Goal: Task Accomplishment & Management: Complete application form

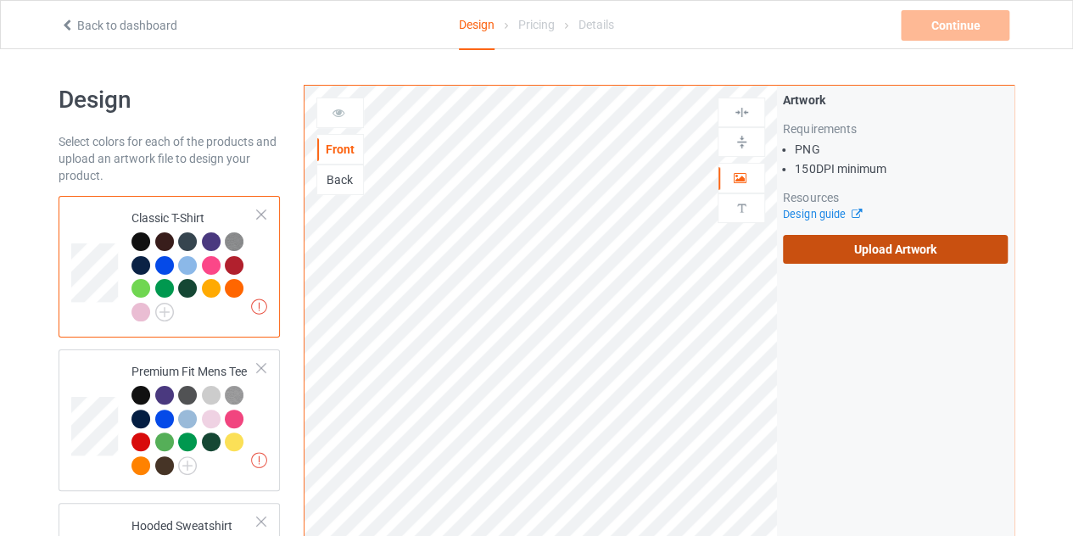
click at [915, 254] on label "Upload Artwork" at bounding box center [895, 249] width 225 height 29
click at [0, 0] on input "Upload Artwork" at bounding box center [0, 0] width 0 height 0
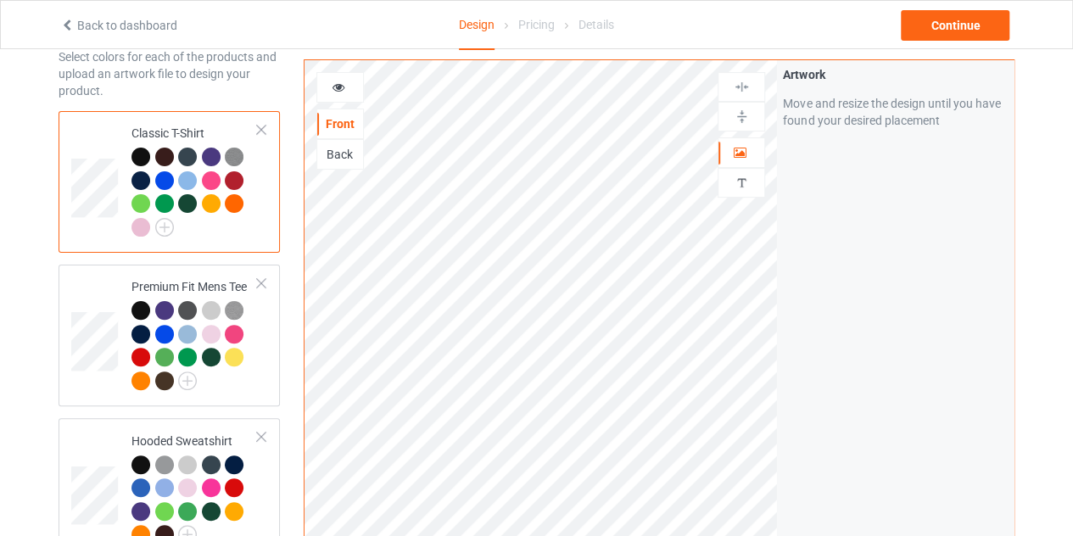
scroll to position [91, 0]
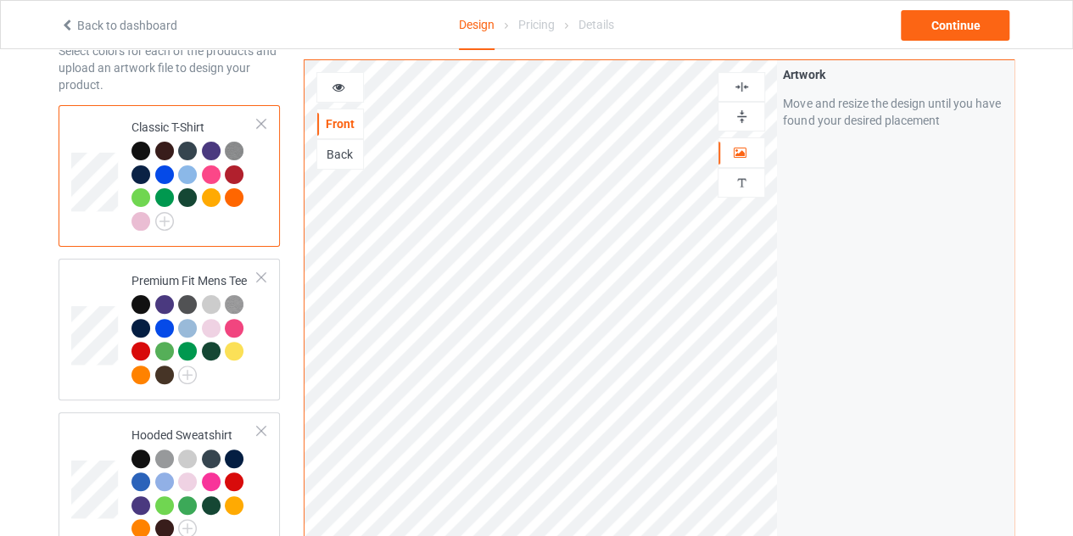
click at [343, 81] on icon at bounding box center [339, 85] width 14 height 12
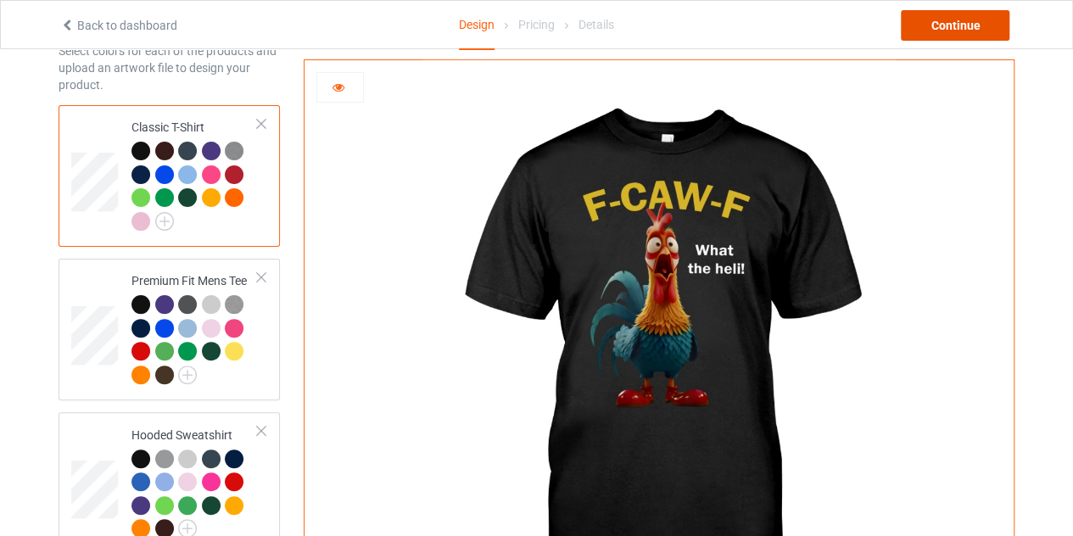
click at [973, 25] on div "Continue" at bounding box center [955, 25] width 109 height 31
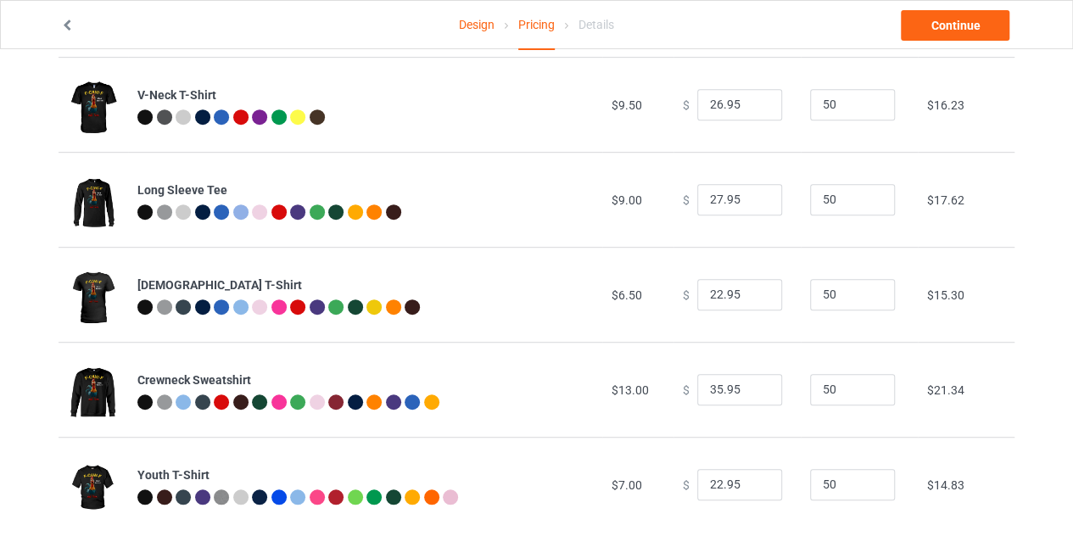
scroll to position [426, 0]
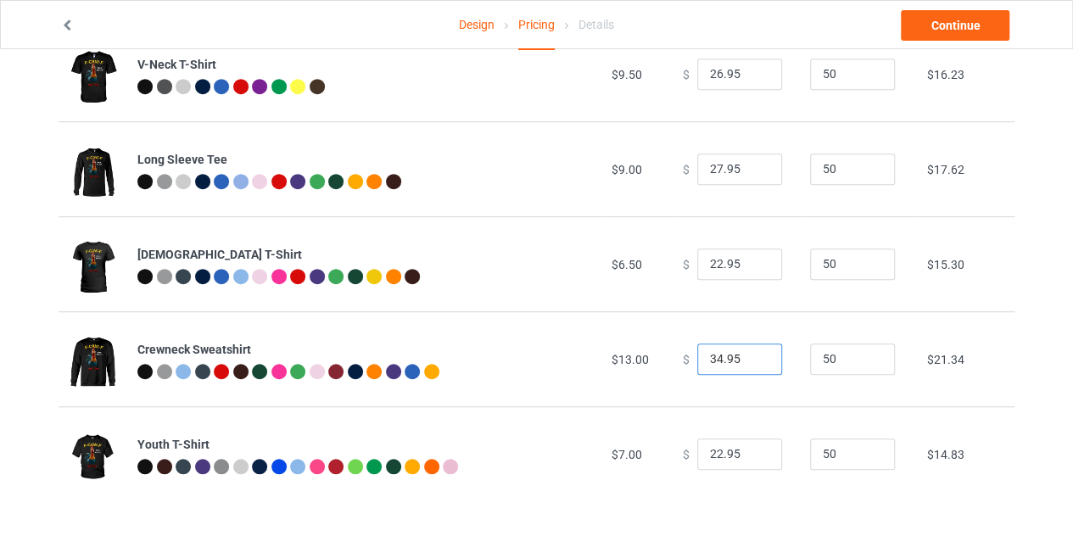
click at [750, 365] on input "34.95" at bounding box center [739, 360] width 85 height 32
click at [750, 365] on input "33.95" at bounding box center [739, 360] width 85 height 32
click at [750, 365] on input "32.95" at bounding box center [739, 360] width 85 height 32
click at [750, 365] on input "31.95" at bounding box center [739, 360] width 85 height 32
type input "30.95"
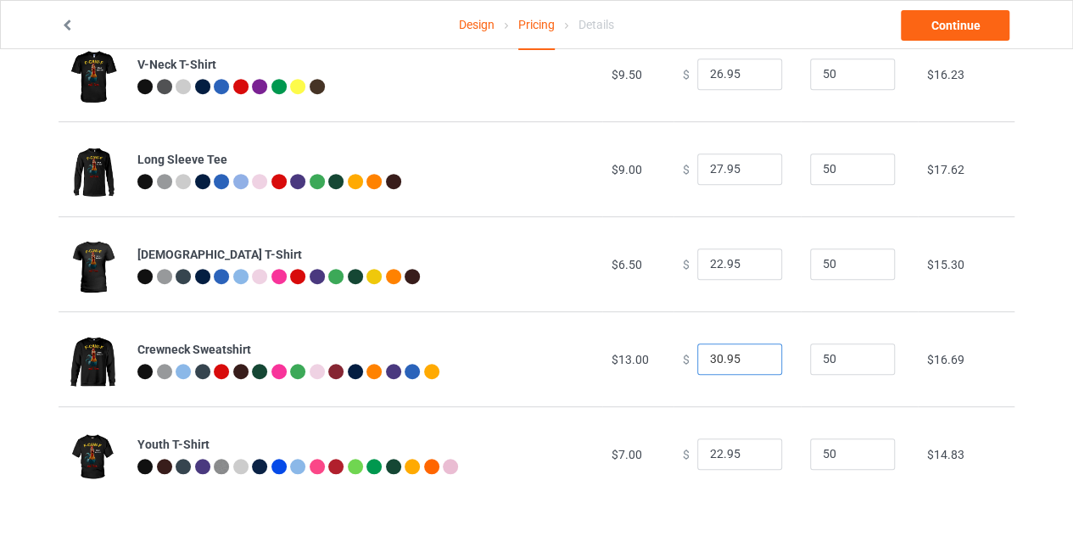
click at [750, 365] on input "30.95" at bounding box center [739, 360] width 85 height 32
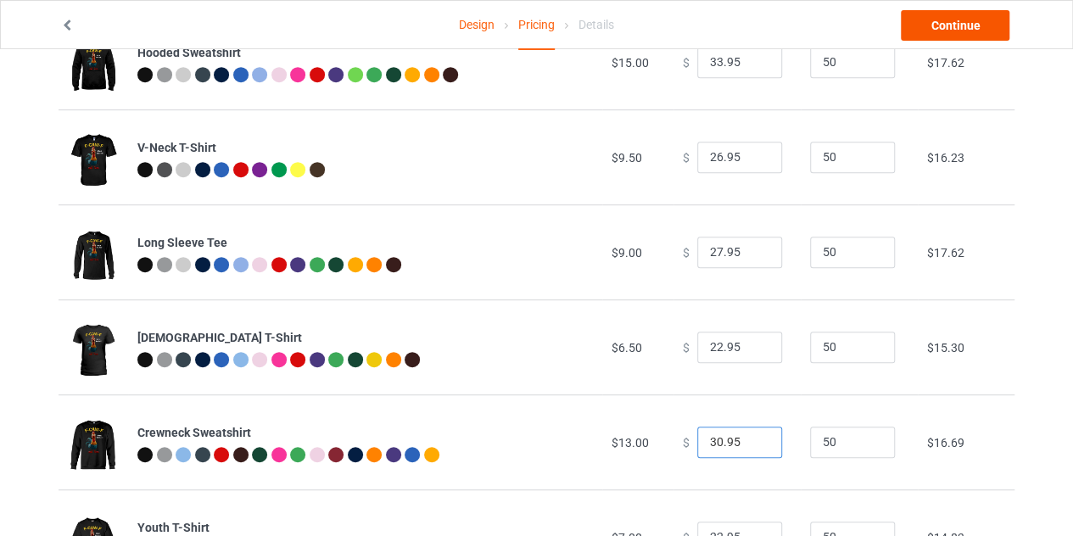
scroll to position [341, 0]
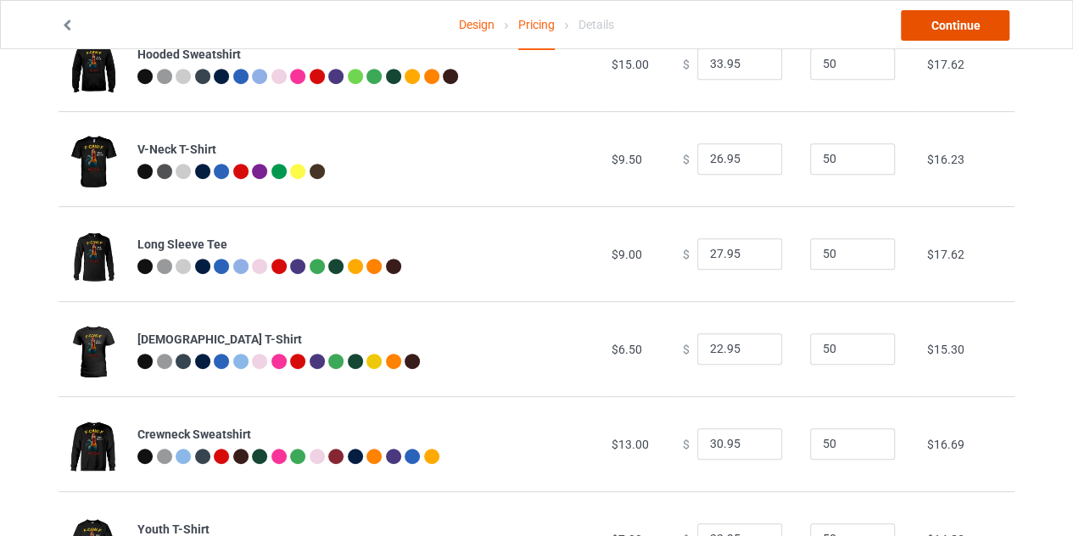
click at [955, 39] on link "Continue" at bounding box center [955, 25] width 109 height 31
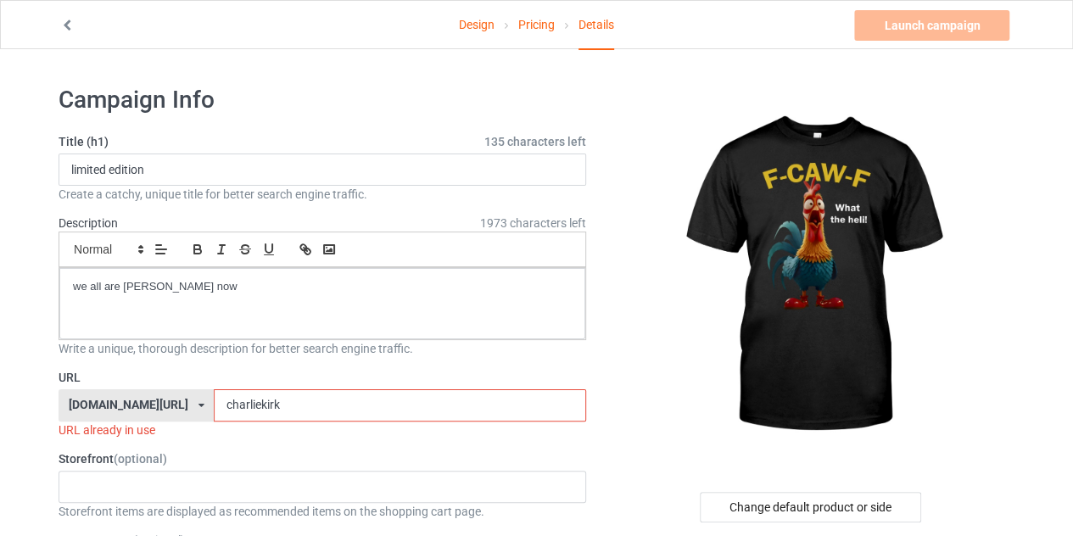
click at [314, 396] on input "charliekirk" at bounding box center [400, 405] width 372 height 32
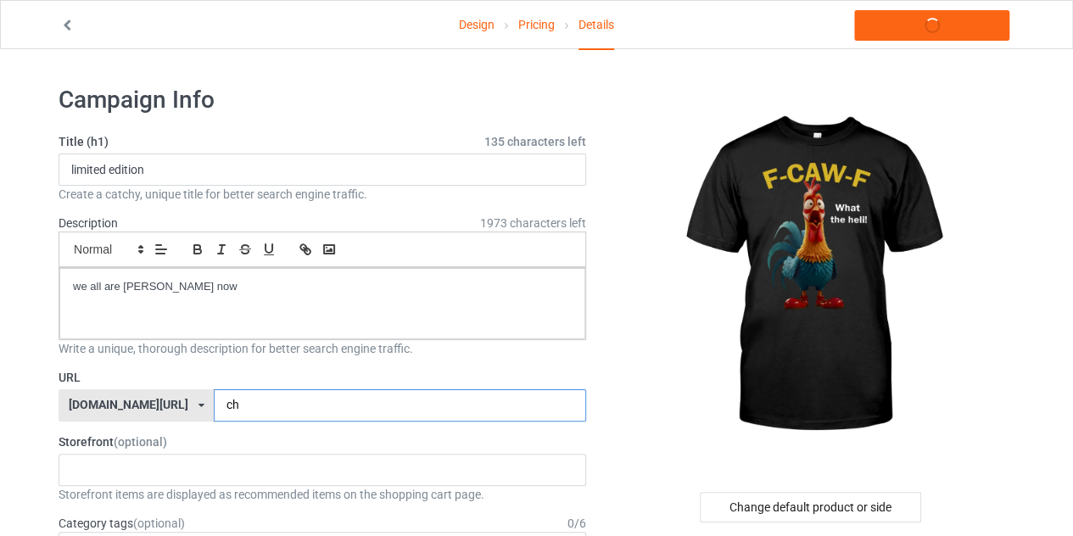
type input "c"
type input "fcawf"
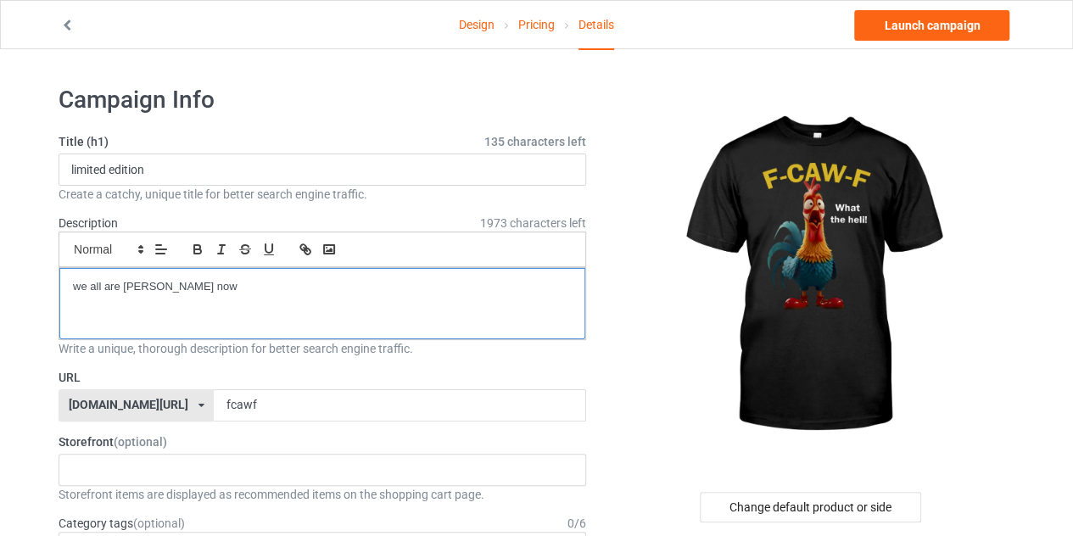
click at [209, 282] on p "we all are [PERSON_NAME] now" at bounding box center [322, 287] width 499 height 16
click at [135, 286] on p "fcawf shirt" at bounding box center [322, 287] width 499 height 16
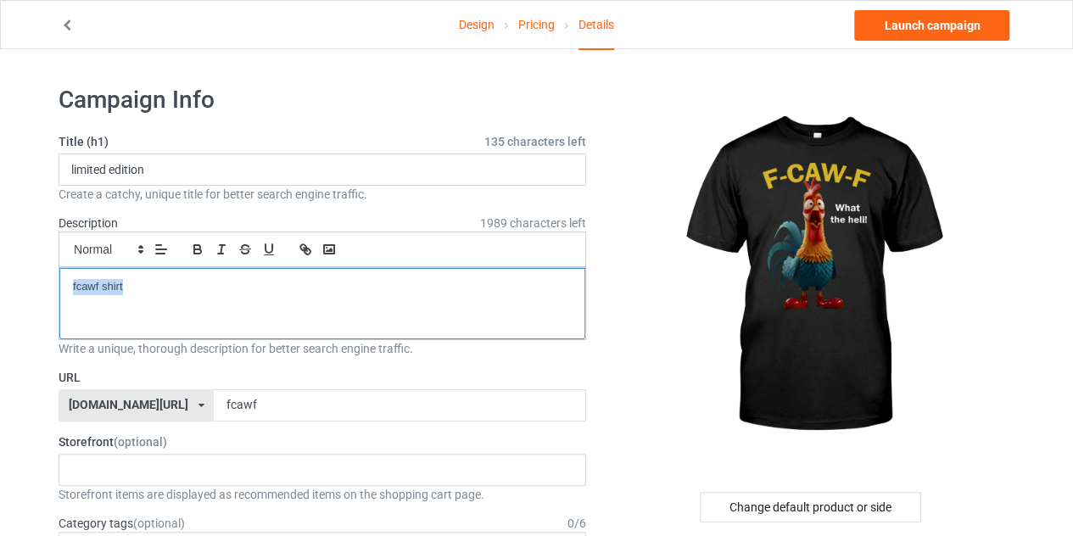
click at [135, 286] on p "fcawf shirt" at bounding box center [322, 287] width 499 height 16
copy p "fcawf shirt"
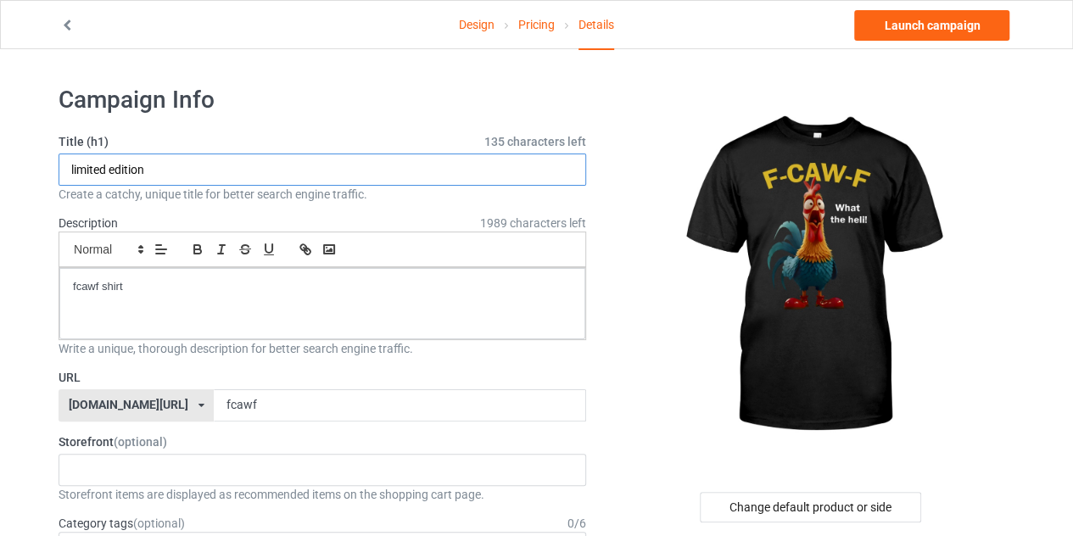
click at [176, 159] on input "limited edition" at bounding box center [323, 170] width 528 height 32
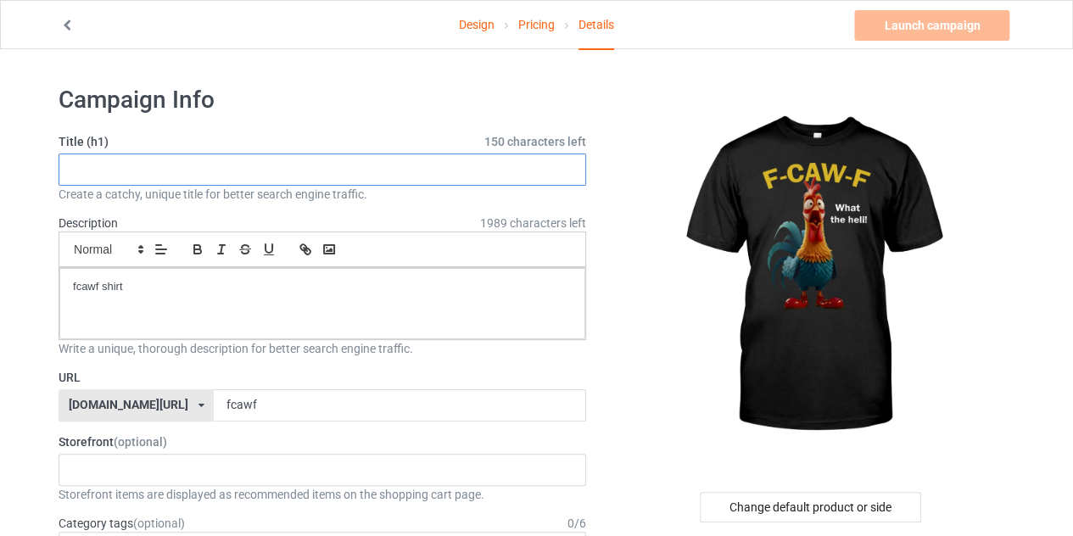
paste input "fcawf shirt"
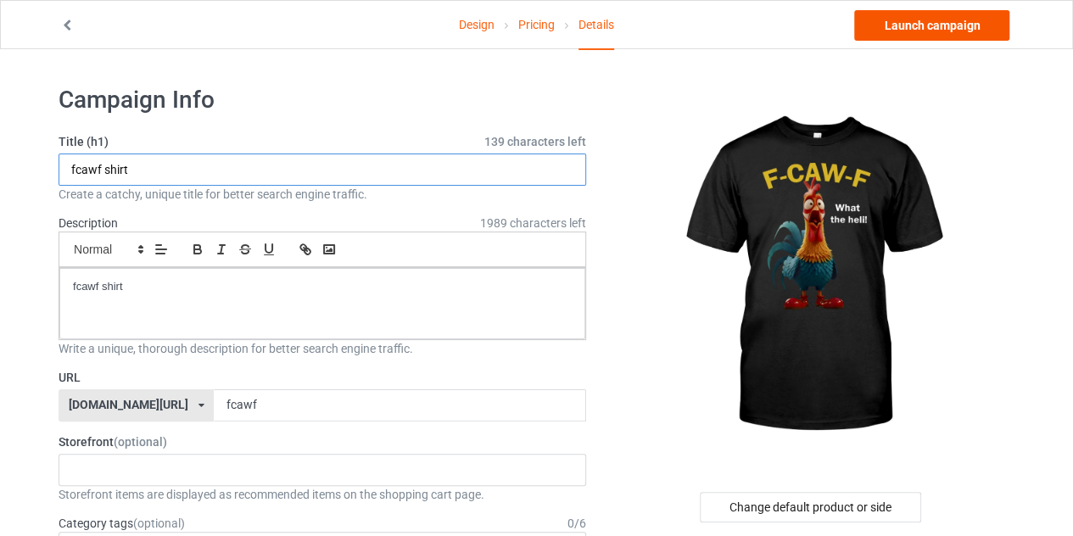
type input "fcawf shirt"
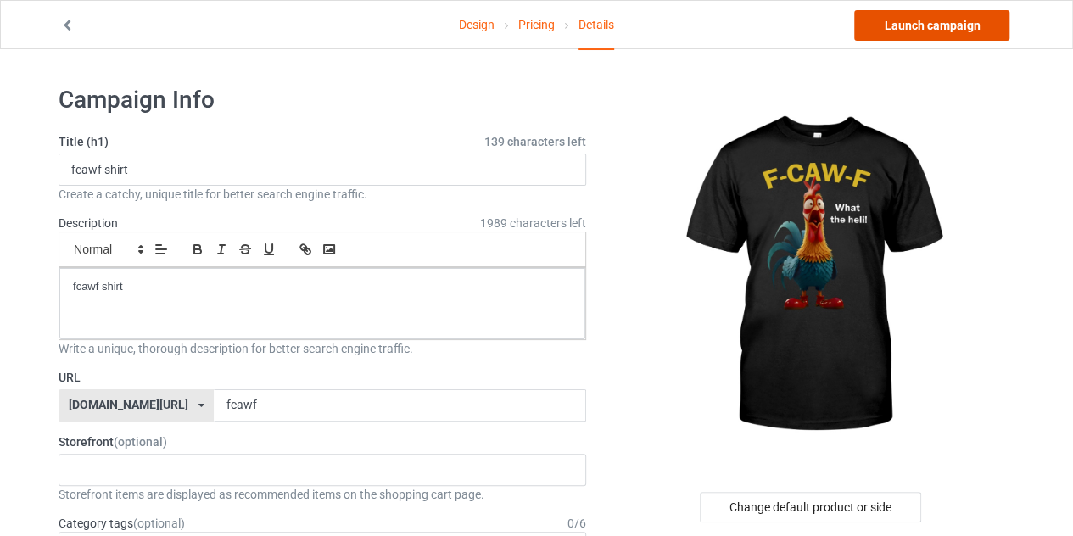
click at [913, 29] on link "Launch campaign" at bounding box center [931, 25] width 155 height 31
